Goal: Find specific page/section: Find specific page/section

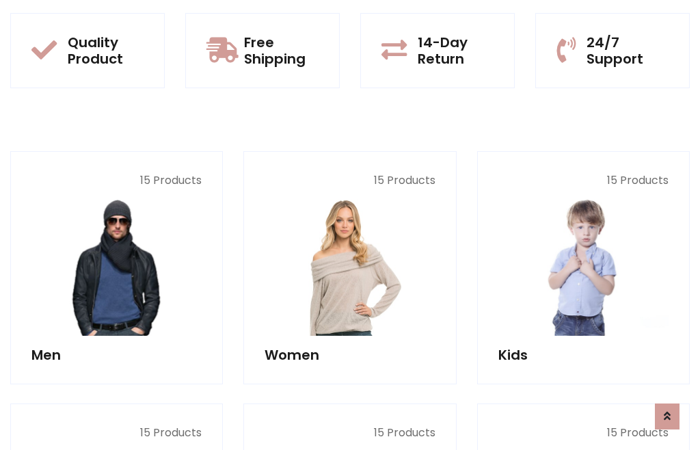
scroll to position [70, 0]
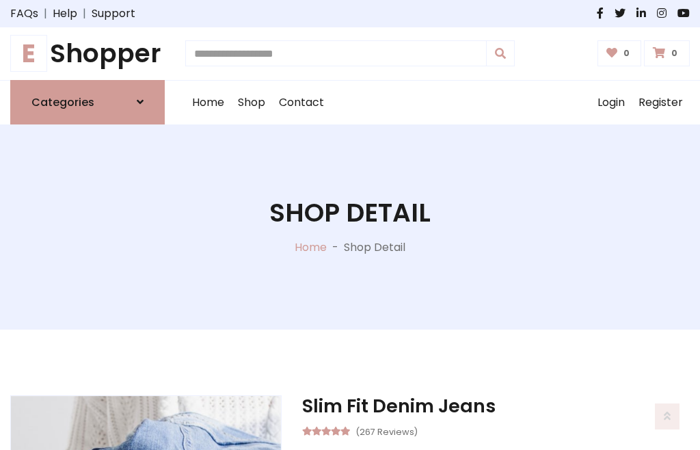
click at [88, 53] on h1 "E Shopper" at bounding box center [87, 53] width 155 height 31
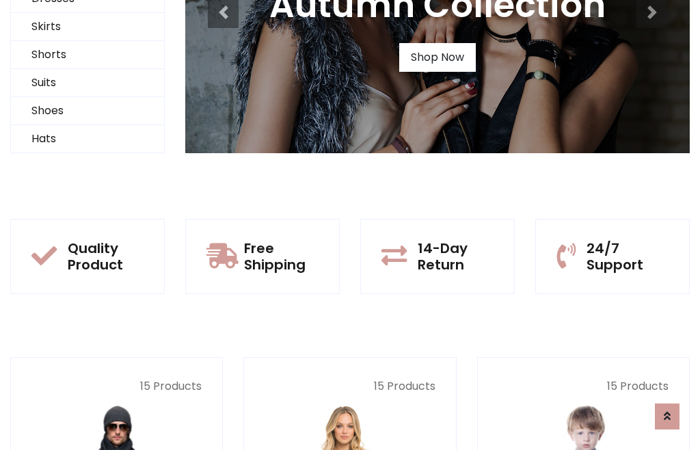
scroll to position [132, 0]
